Goal: Check status: Check status

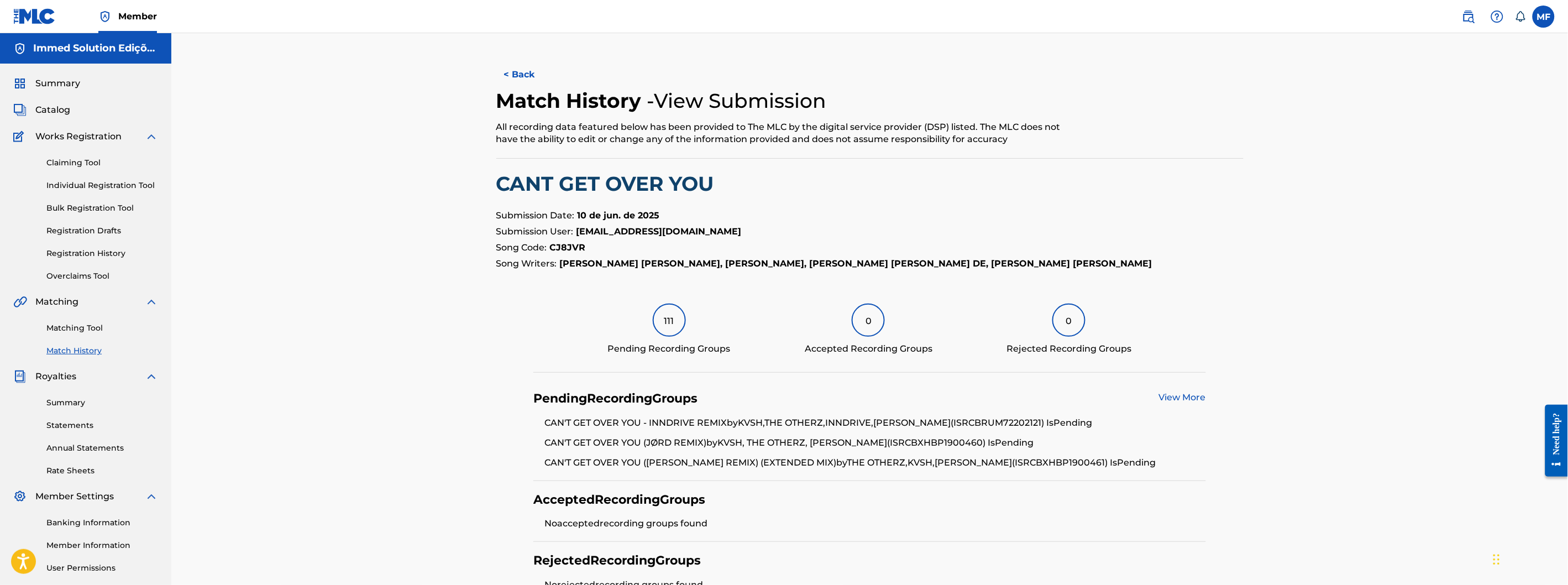
click at [64, 114] on span "Catalog" at bounding box center [52, 110] width 35 height 13
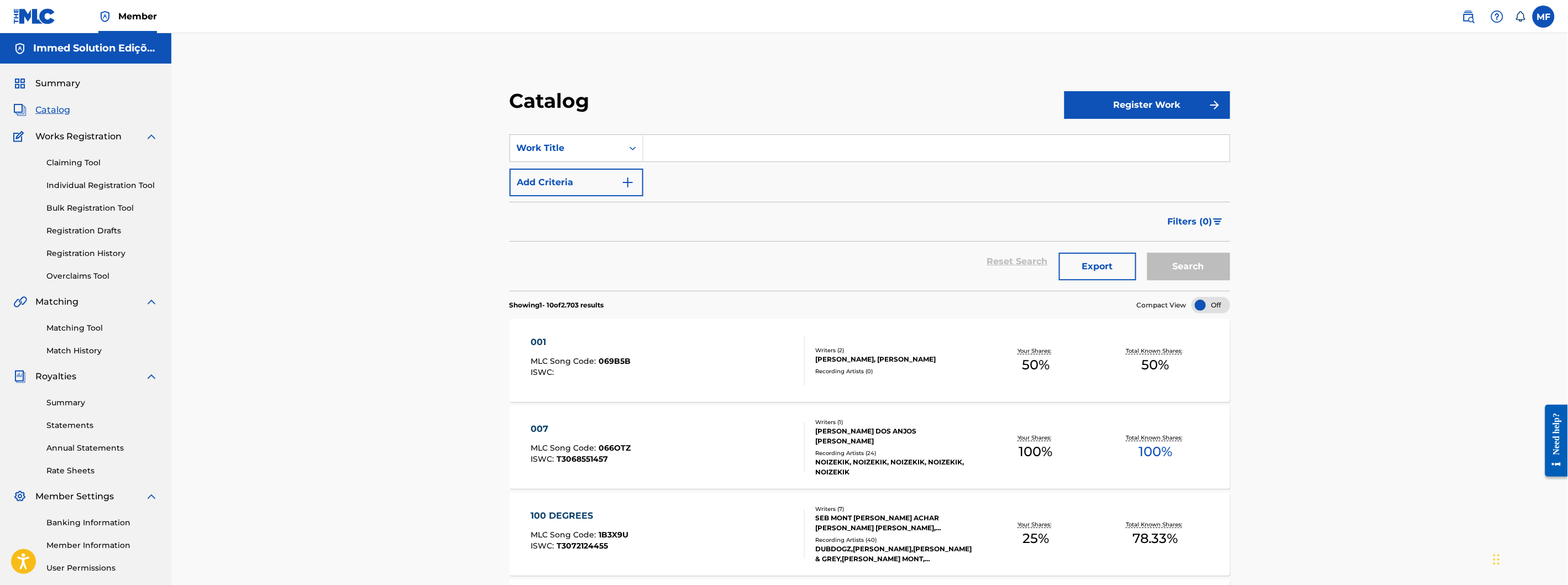
click at [75, 86] on span "Summary" at bounding box center [58, 83] width 45 height 13
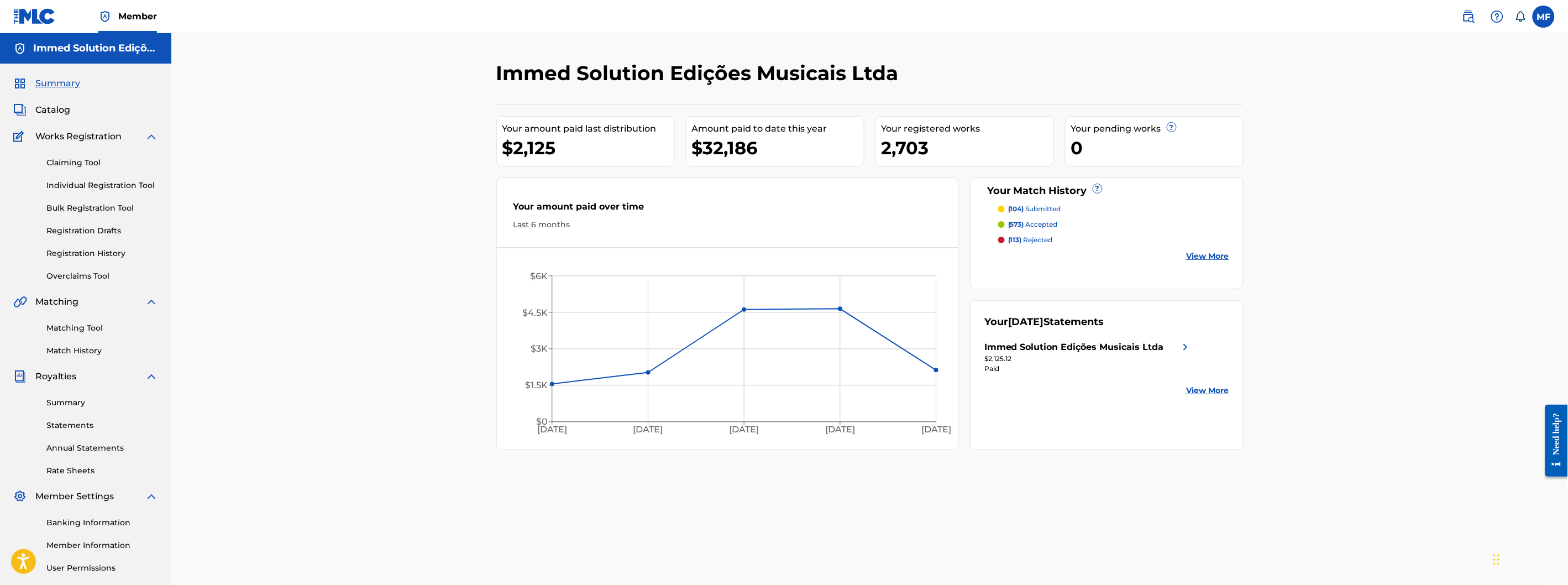
click at [57, 103] on span "Catalog" at bounding box center [52, 110] width 35 height 13
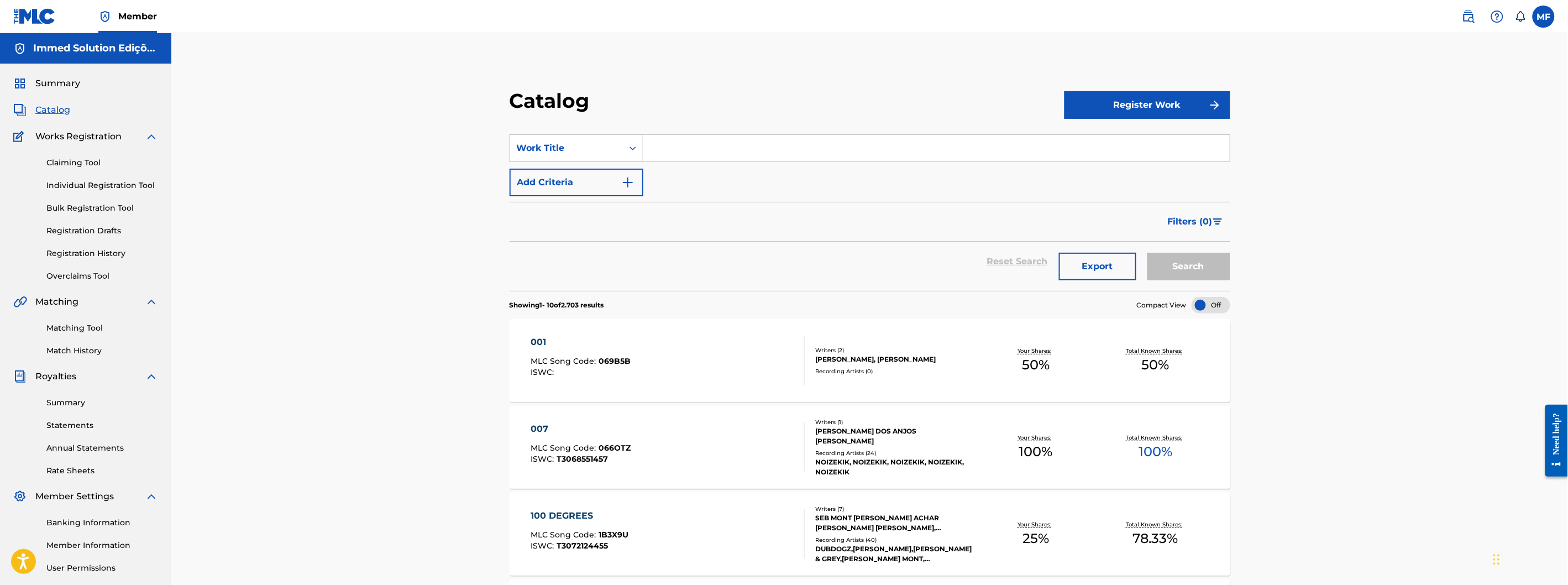
click at [117, 255] on link "Registration History" at bounding box center [102, 253] width 111 height 12
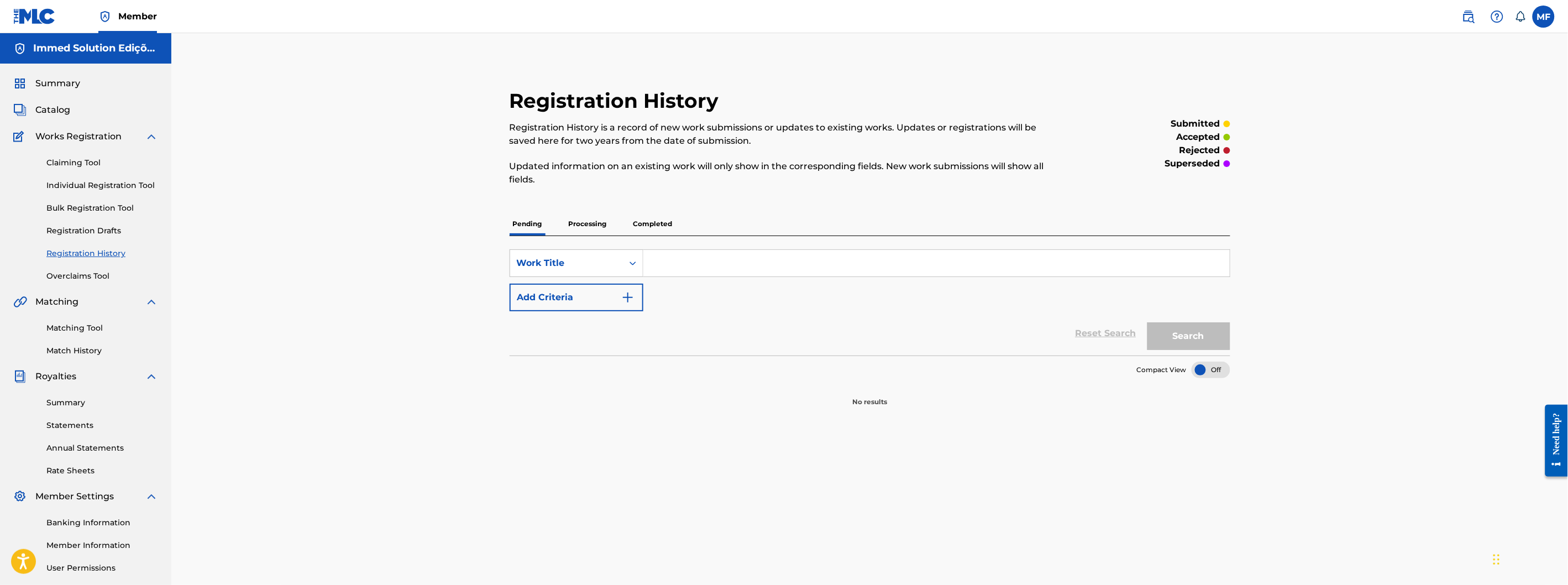
click at [590, 230] on p "Processing" at bounding box center [588, 224] width 45 height 23
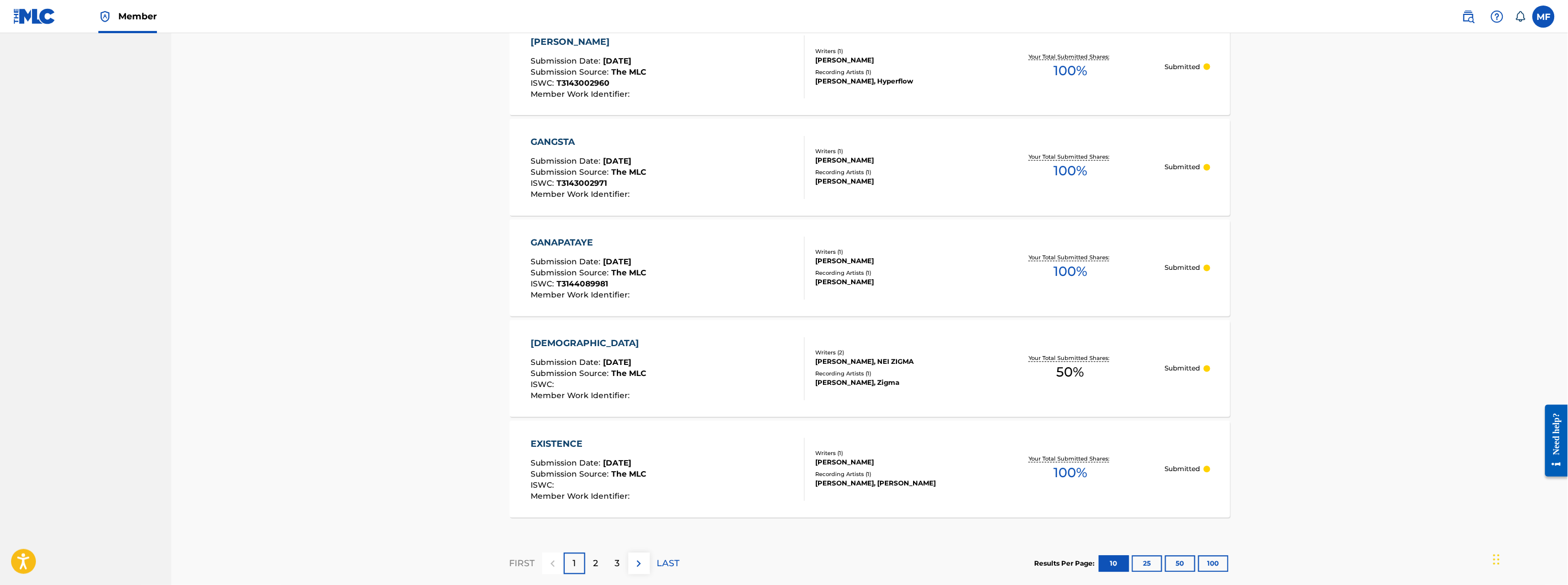
scroll to position [928, 0]
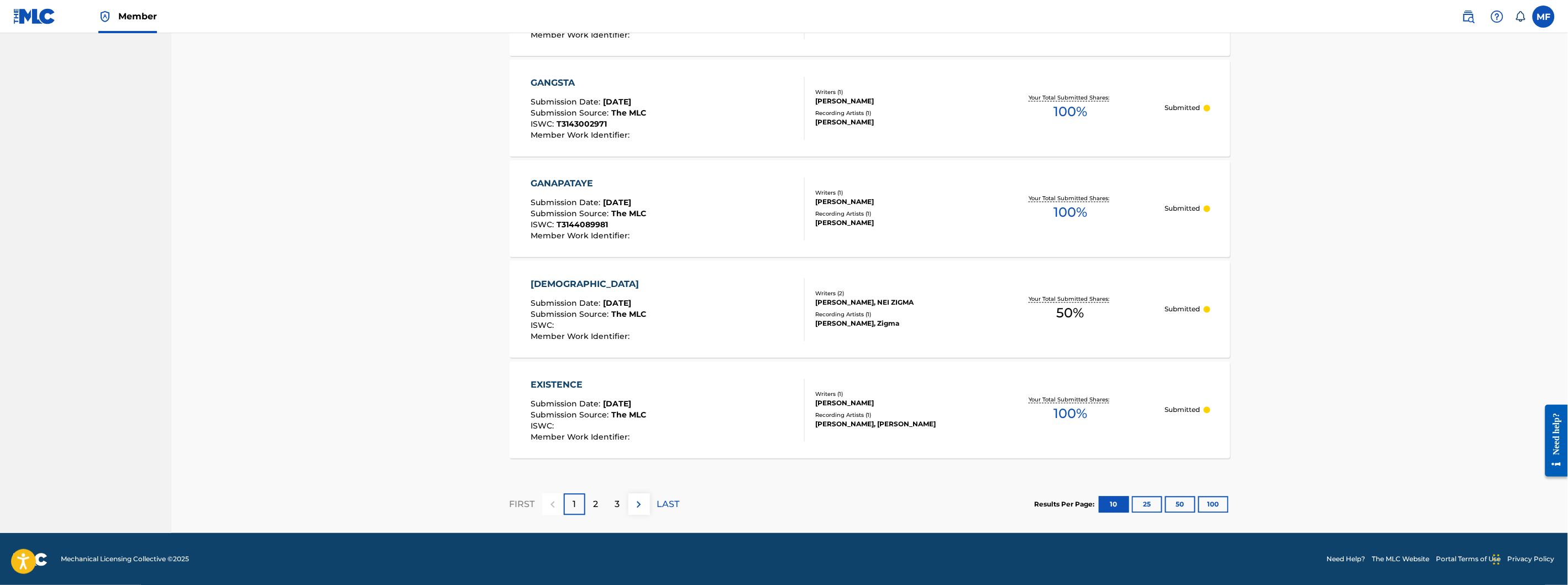
click at [1216, 503] on button "100" at bounding box center [1214, 504] width 30 height 16
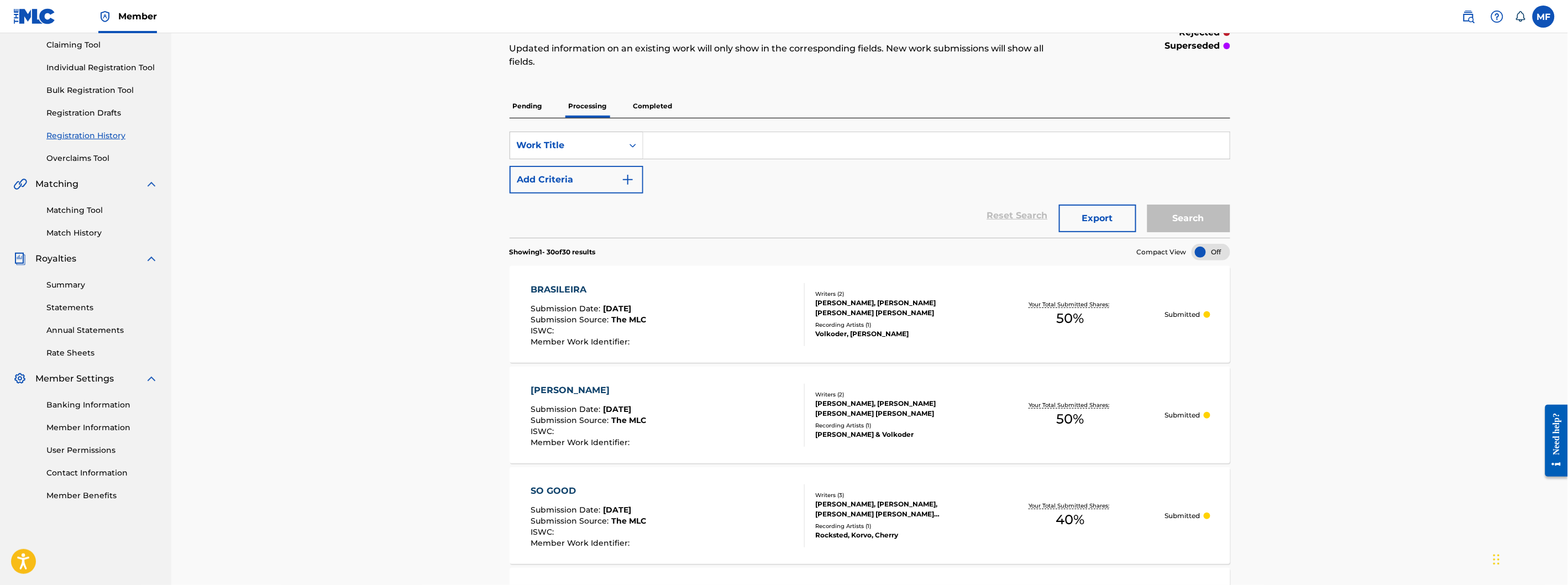
scroll to position [0, 0]
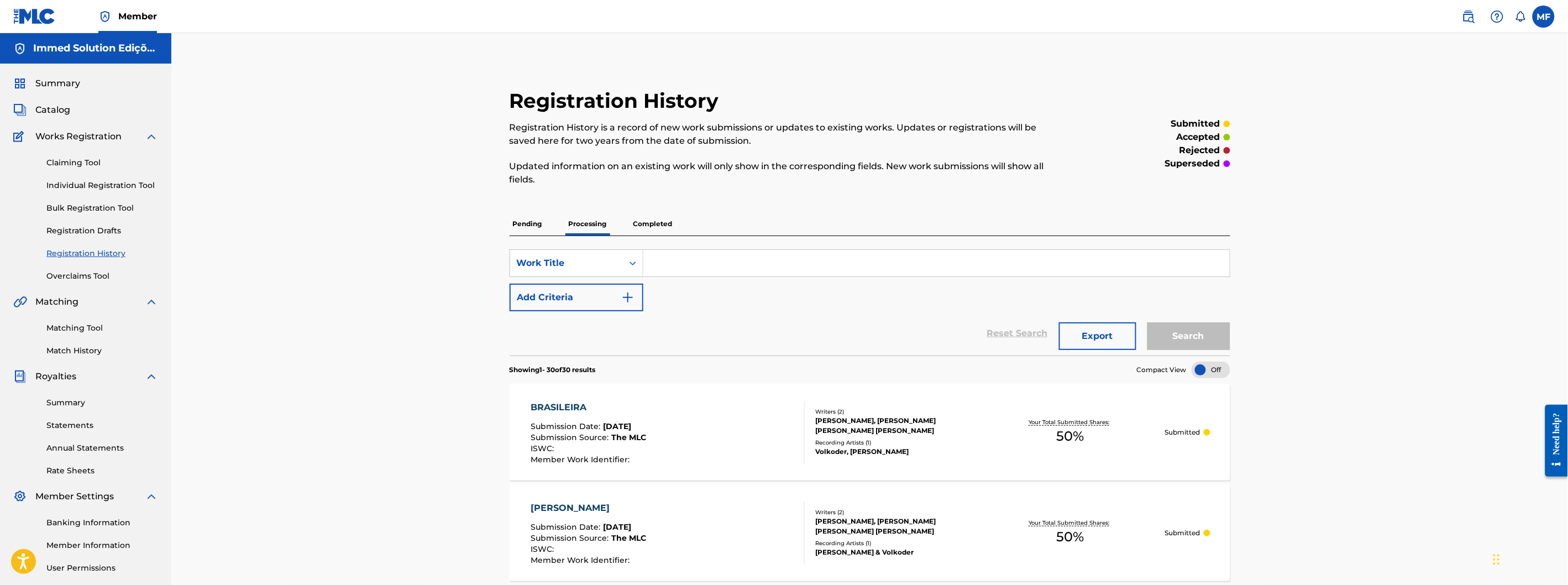
click at [99, 189] on link "Individual Registration Tool" at bounding box center [102, 185] width 111 height 12
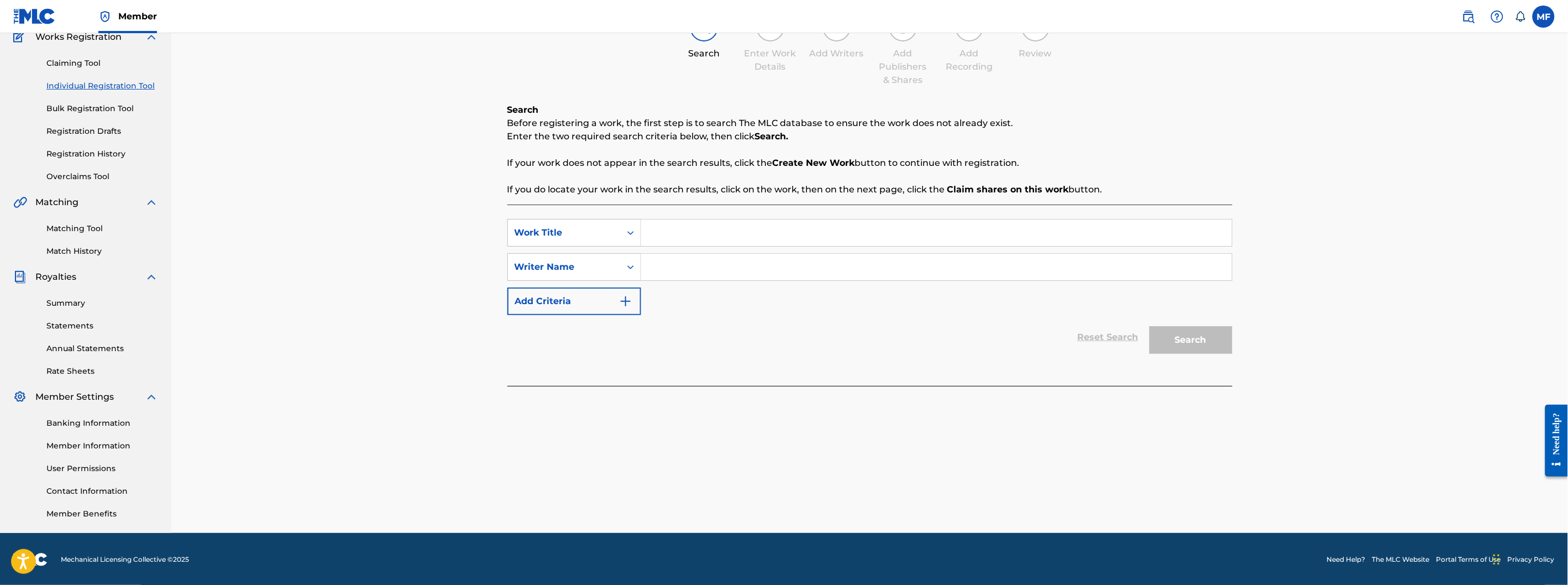
scroll to position [100, 0]
click at [88, 147] on link "Registration History" at bounding box center [102, 153] width 111 height 12
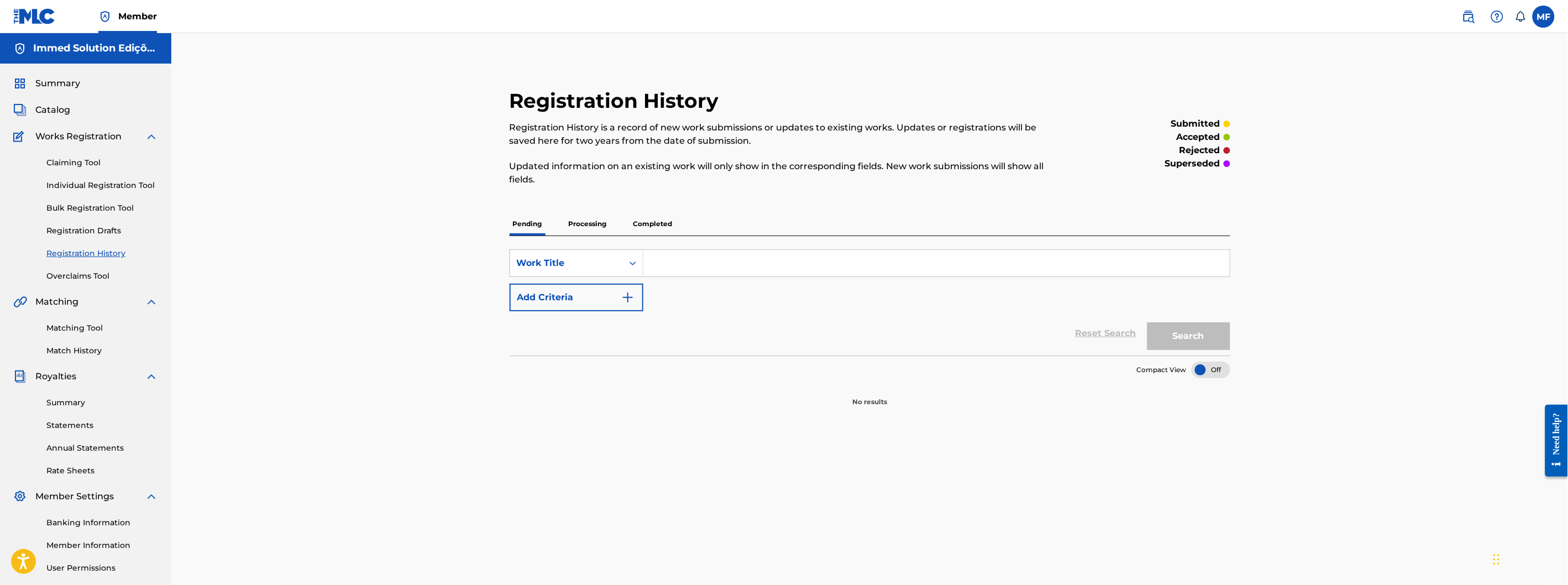
click at [587, 217] on p "Processing" at bounding box center [588, 224] width 45 height 23
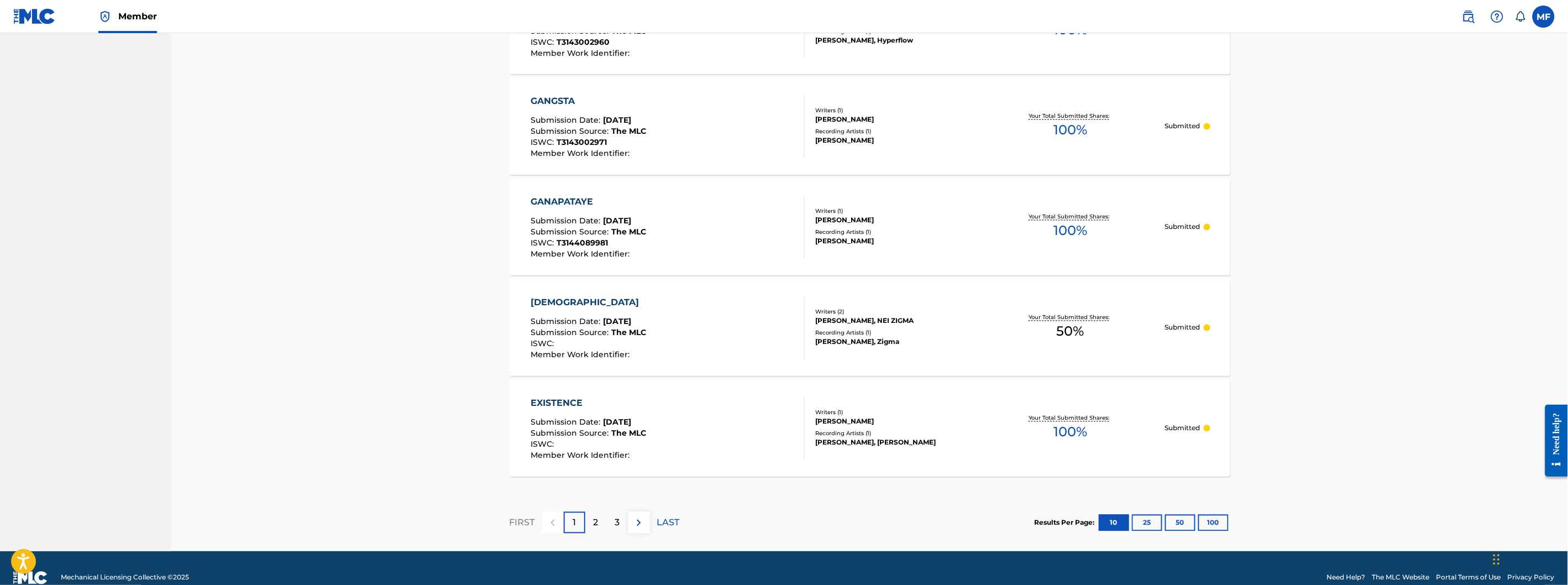
scroll to position [928, 0]
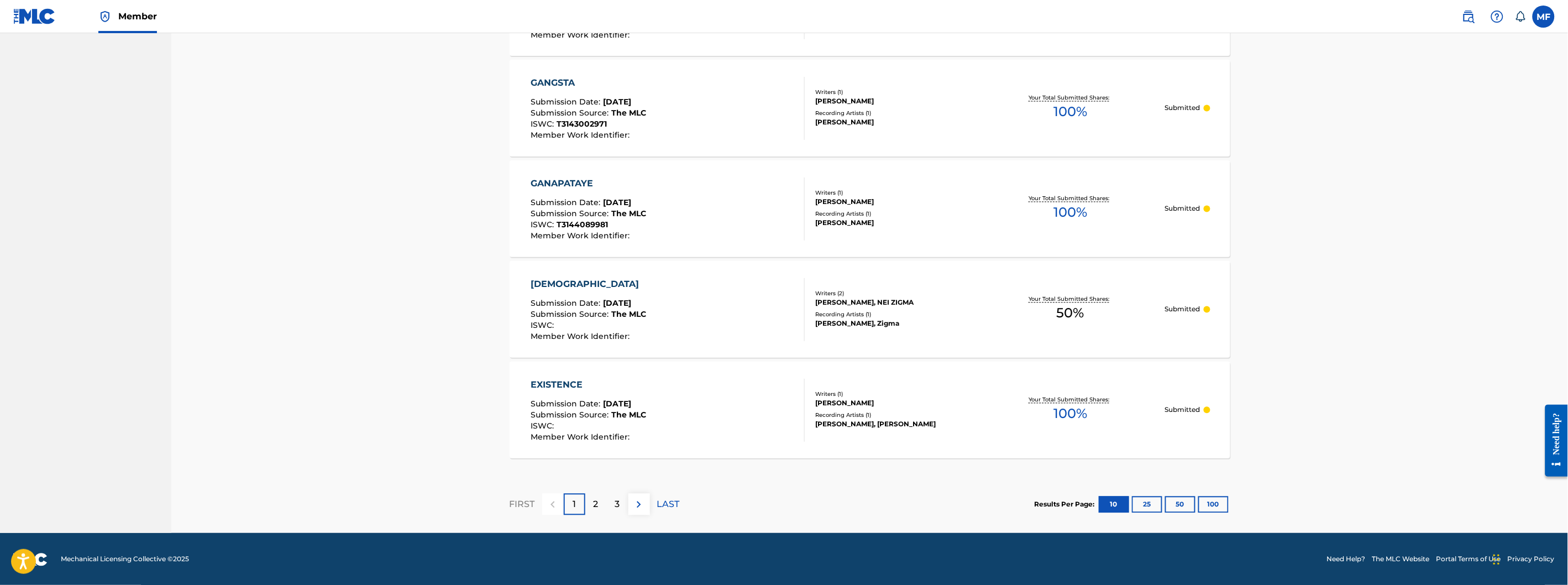
click at [1207, 505] on button "100" at bounding box center [1214, 504] width 30 height 16
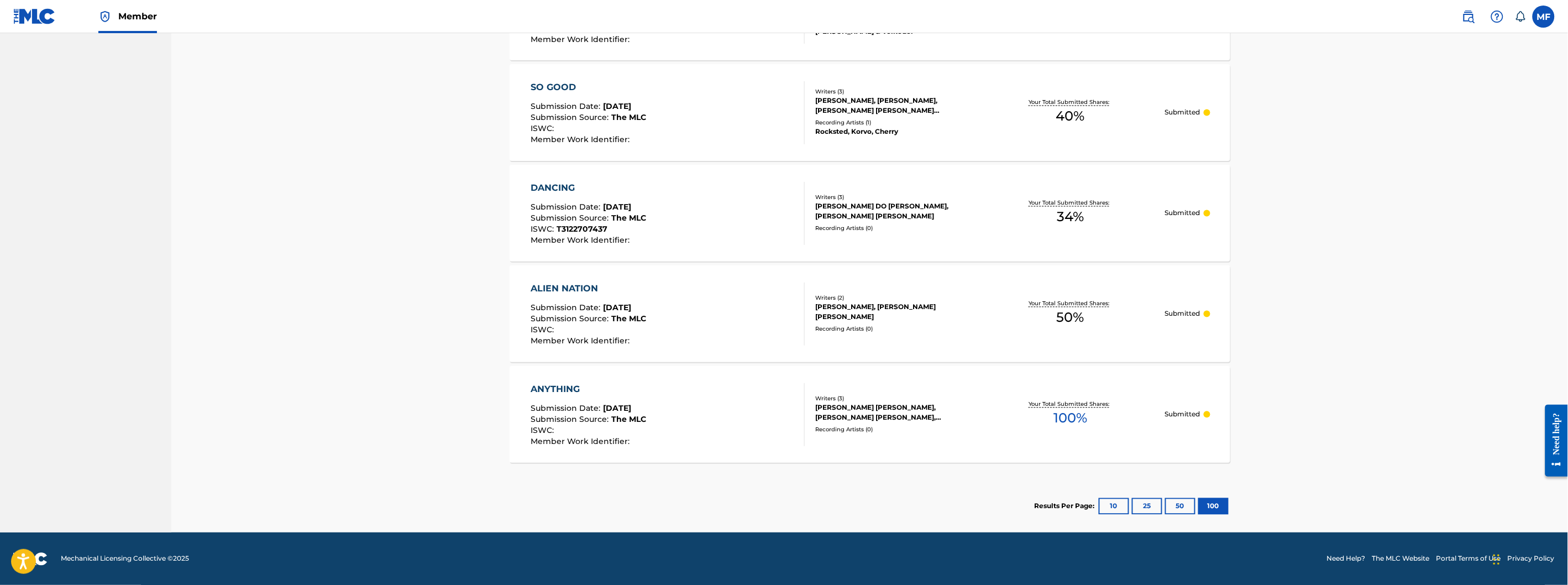
scroll to position [2812, 0]
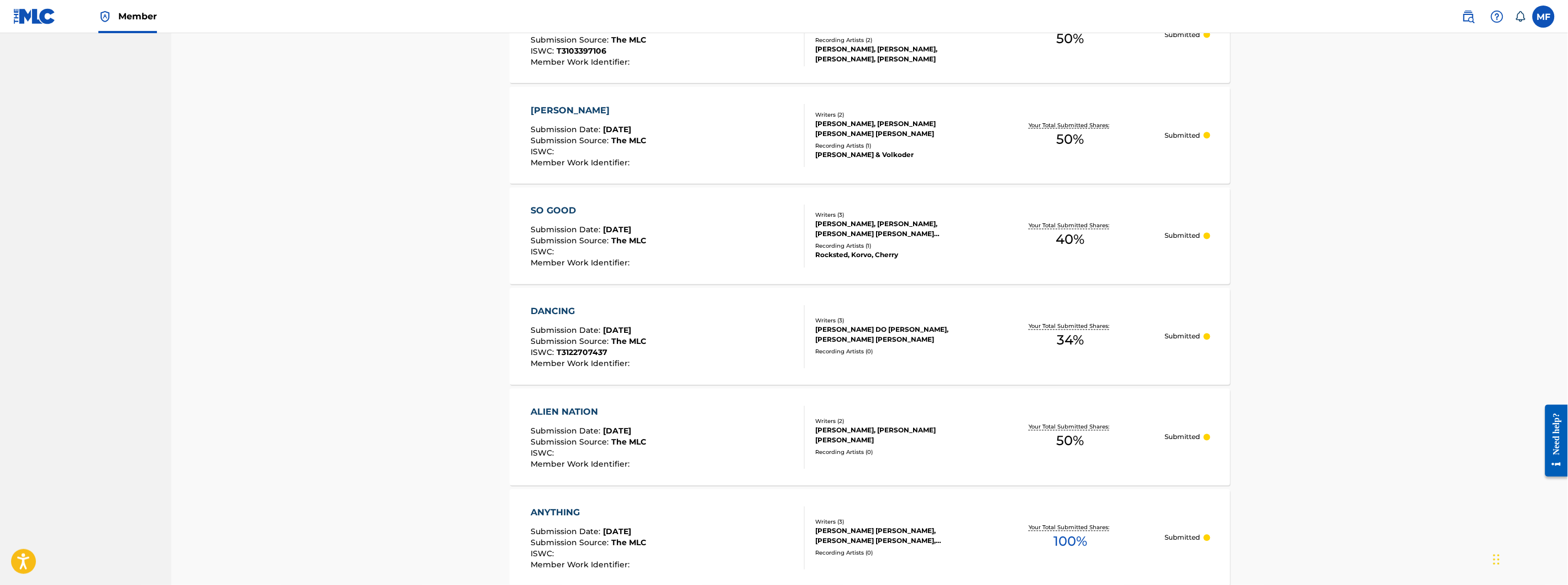
click at [789, 236] on div "SO GOOD Submission Date : [DATE] Submission Source : The MLC ISWC : Member Work…" at bounding box center [668, 236] width 274 height 63
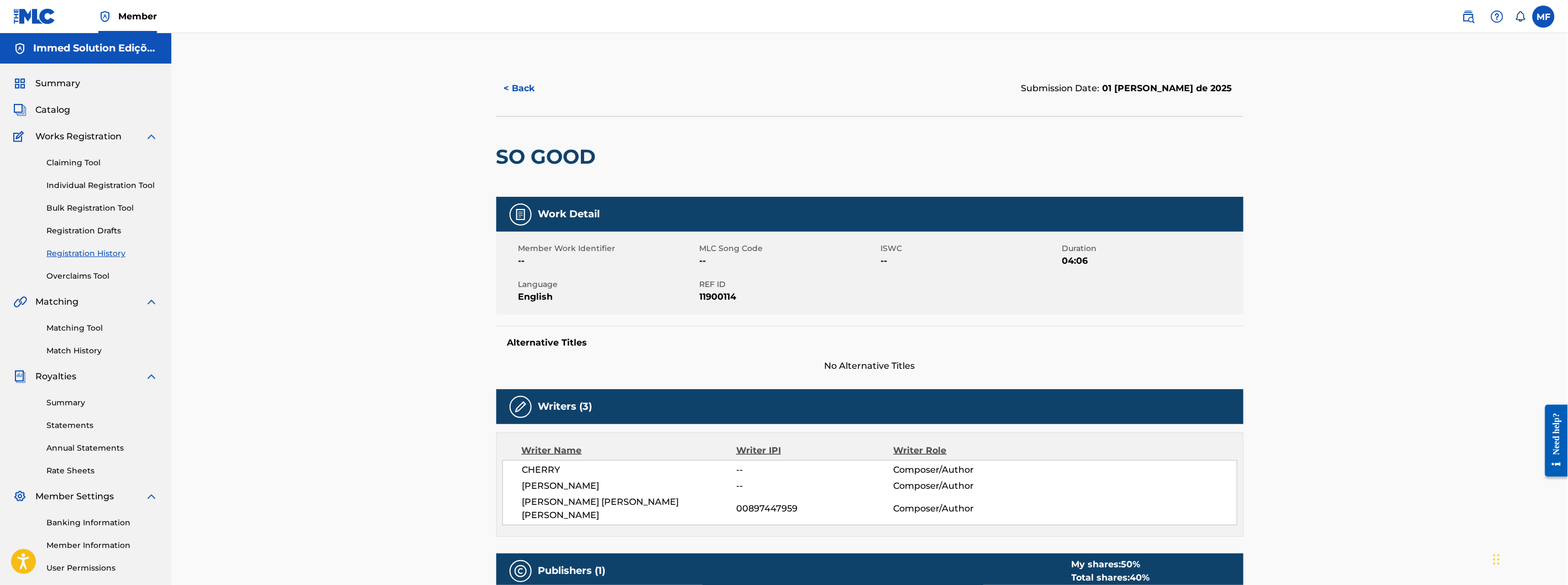
click at [89, 350] on link "Match History" at bounding box center [102, 351] width 111 height 12
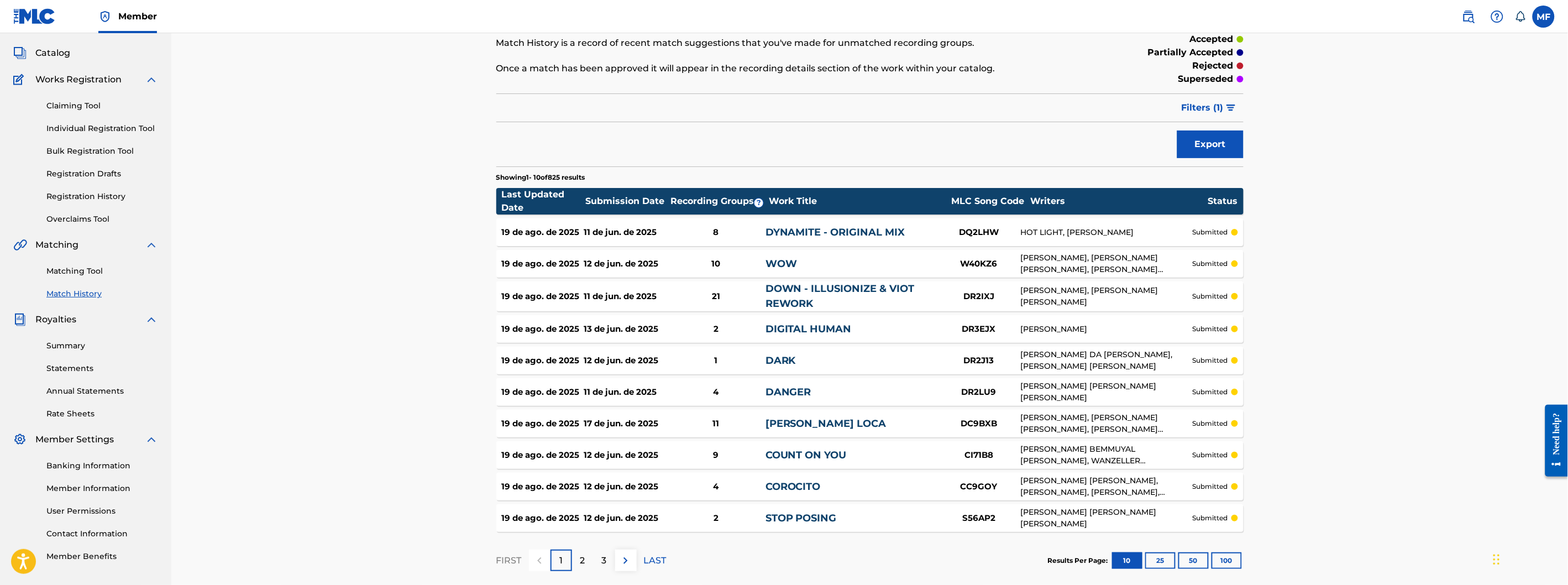
scroll to position [113, 0]
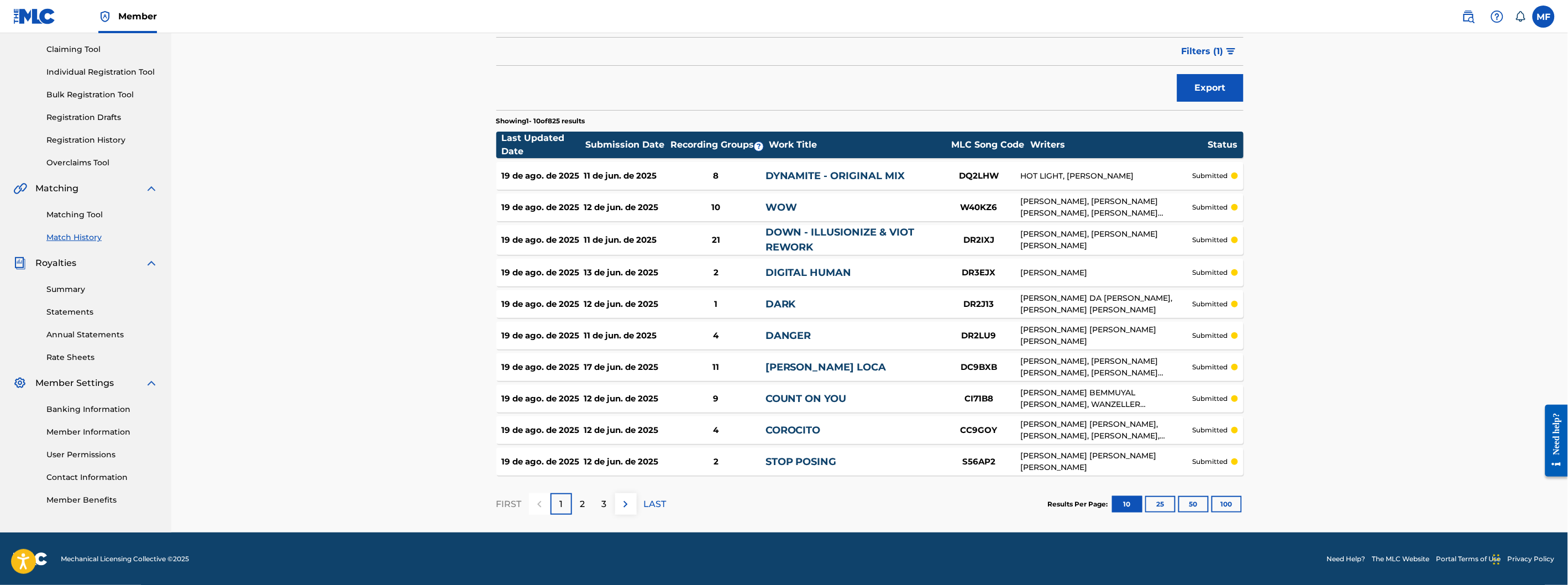
click at [1231, 502] on button "100" at bounding box center [1227, 503] width 30 height 16
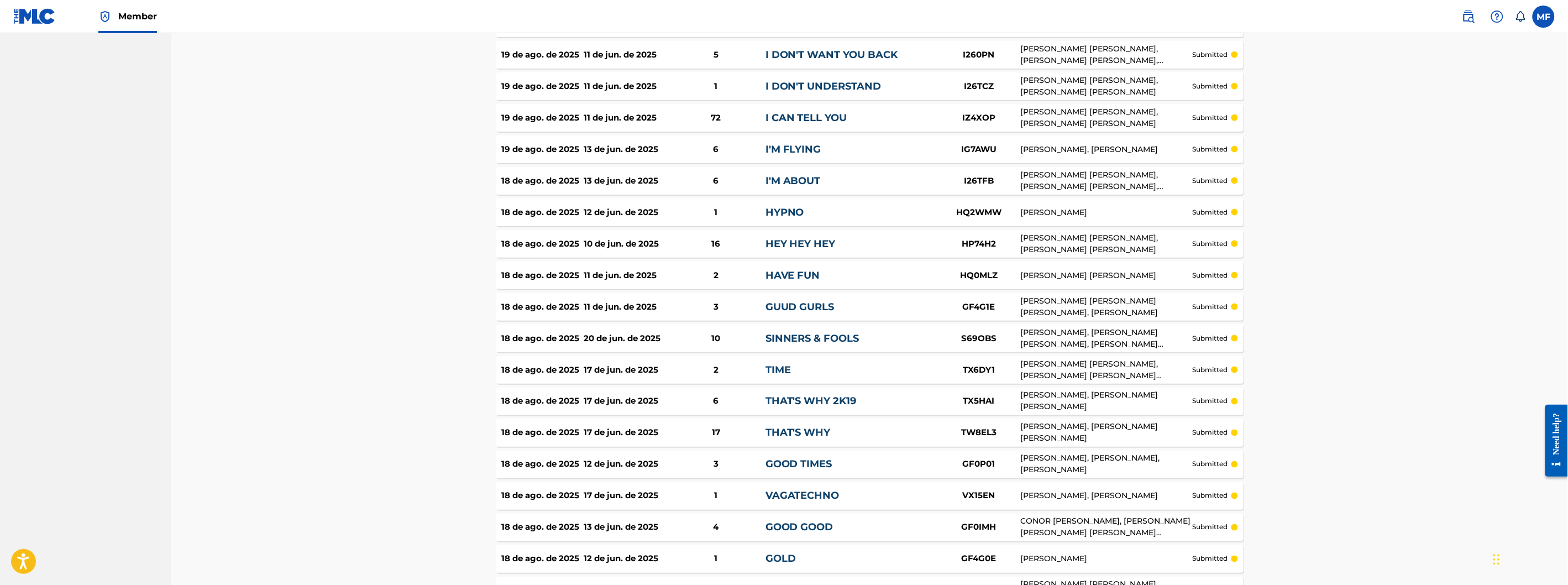
scroll to position [2632, 0]
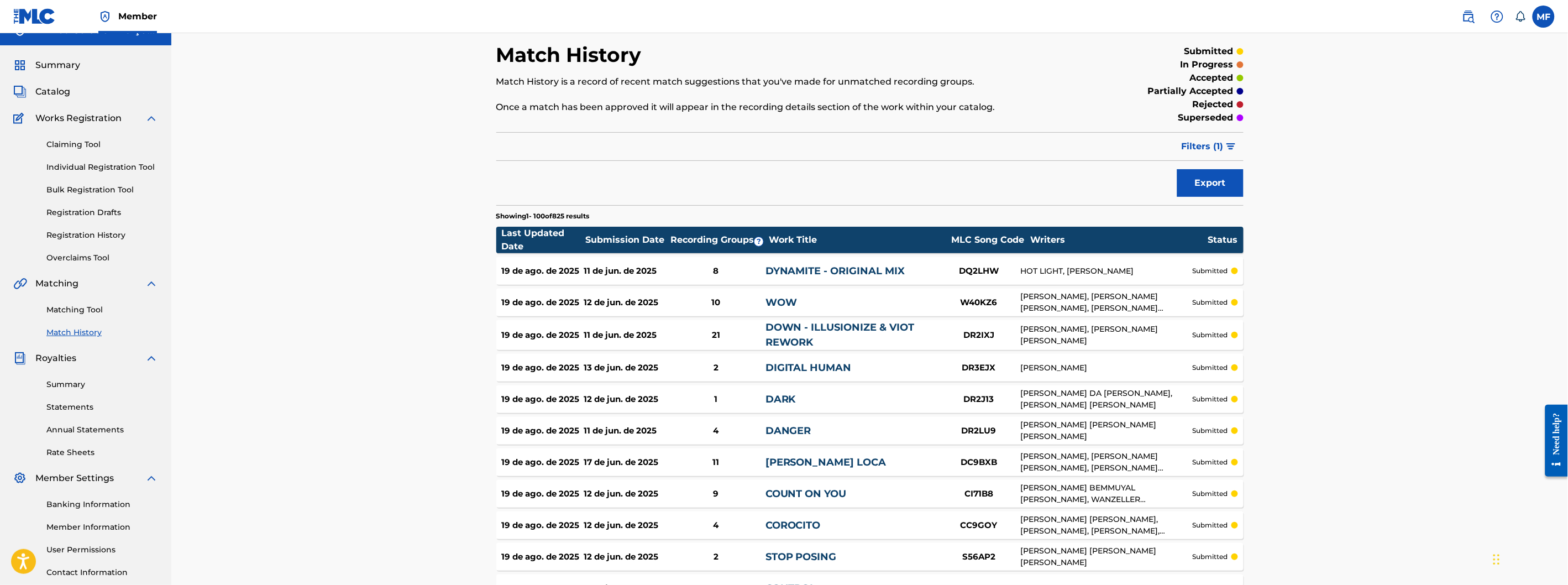
scroll to position [0, 0]
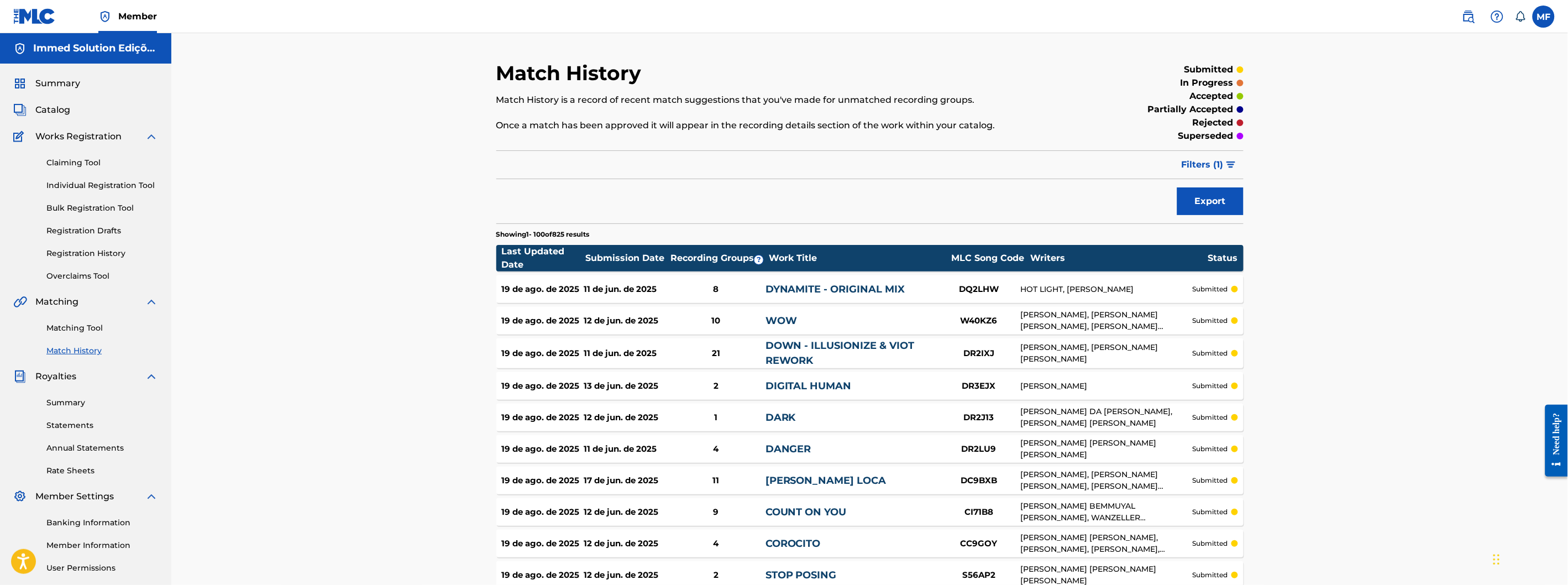
click at [79, 88] on span "Summary" at bounding box center [58, 83] width 45 height 13
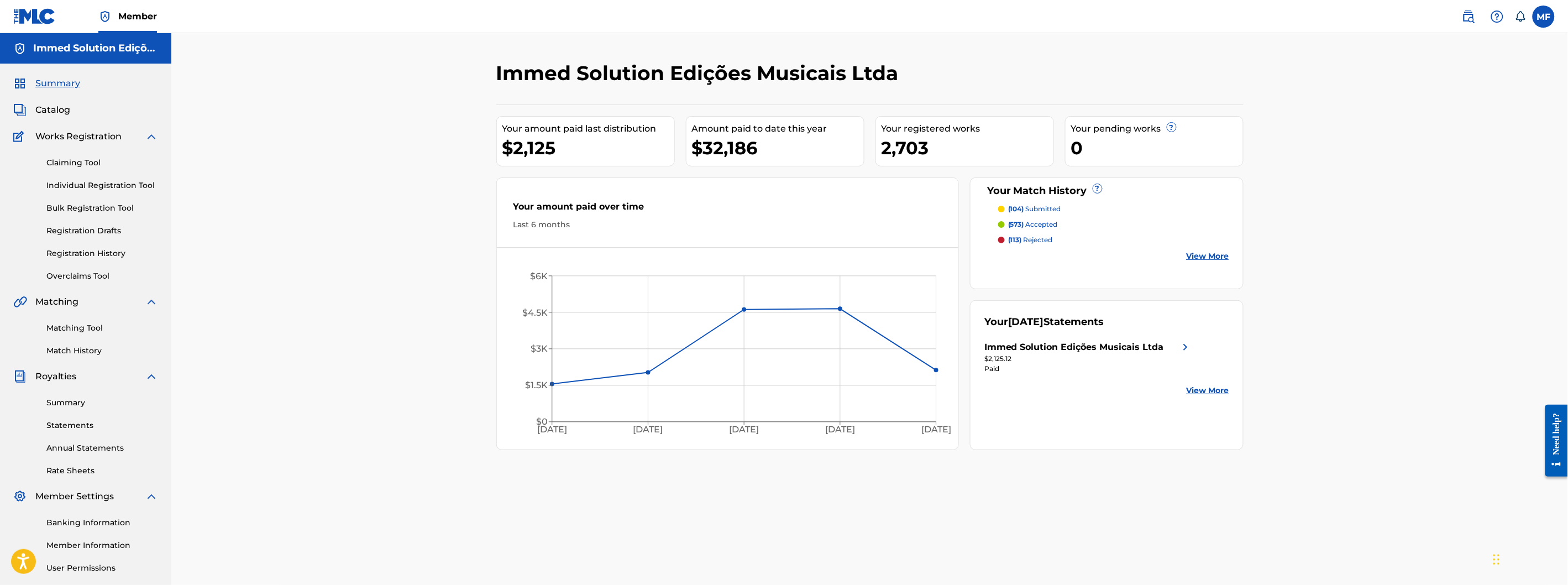
click at [104, 354] on link "Match History" at bounding box center [102, 351] width 111 height 12
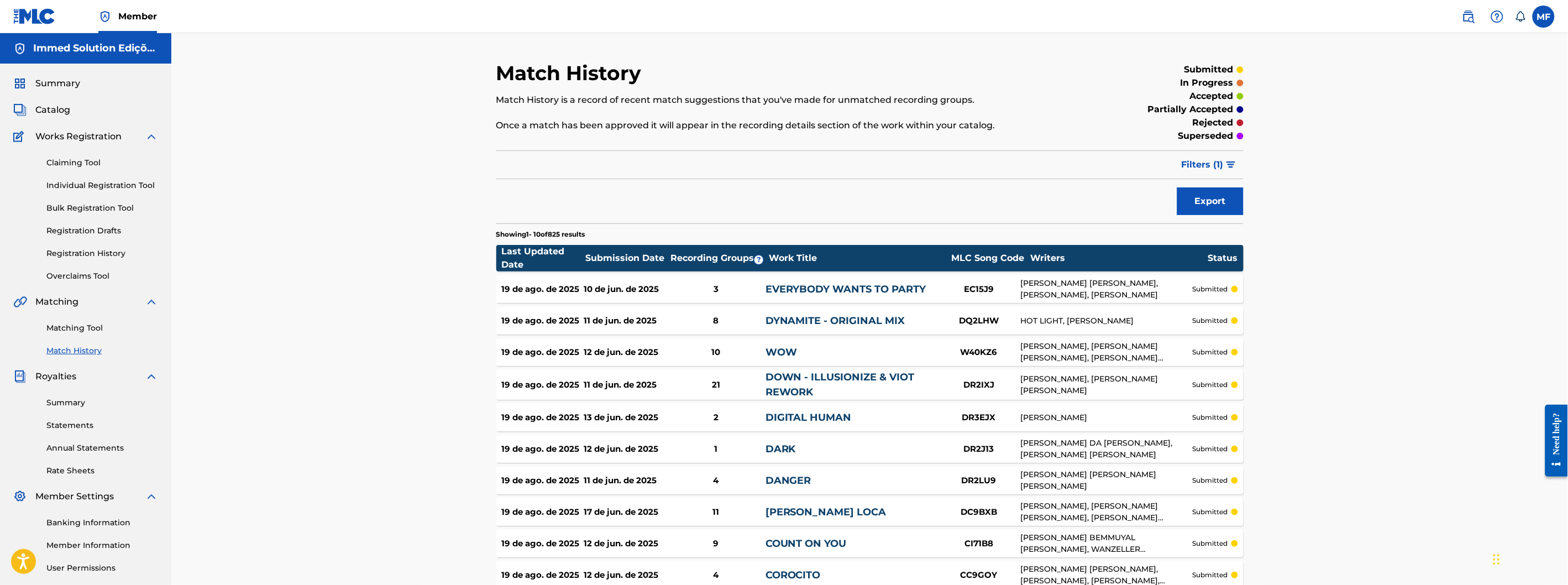
click at [37, 12] on img at bounding box center [35, 16] width 43 height 16
